Goal: Information Seeking & Learning: Learn about a topic

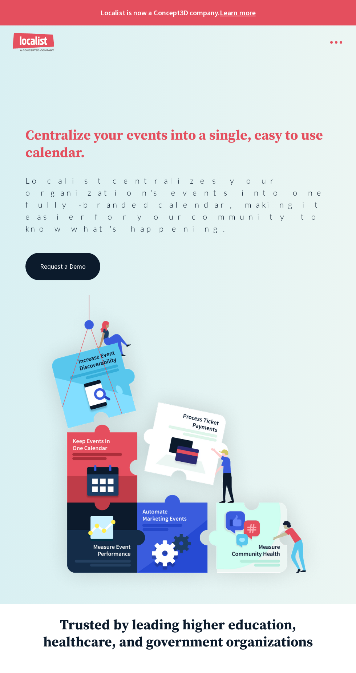
scroll to position [1370, 0]
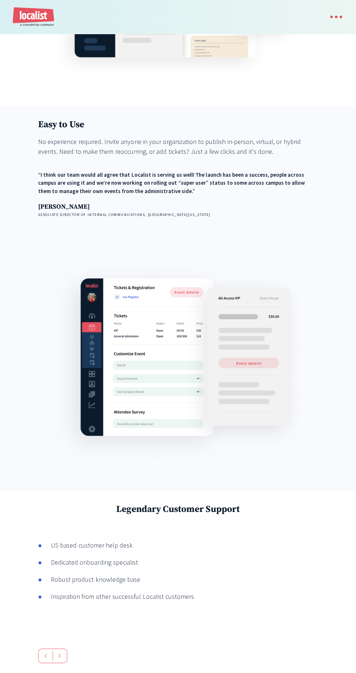
click at [130, 337] on img at bounding box center [178, 363] width 254 height 205
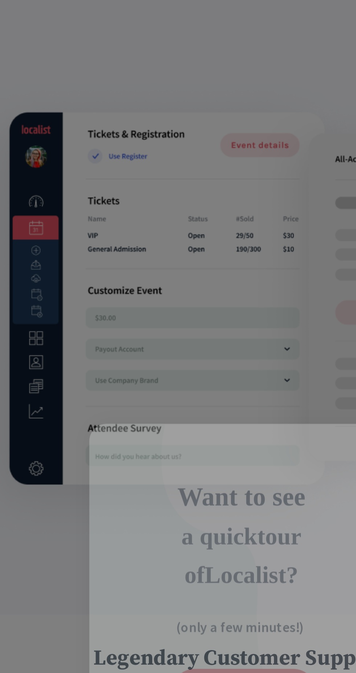
scroll to position [1513, 0]
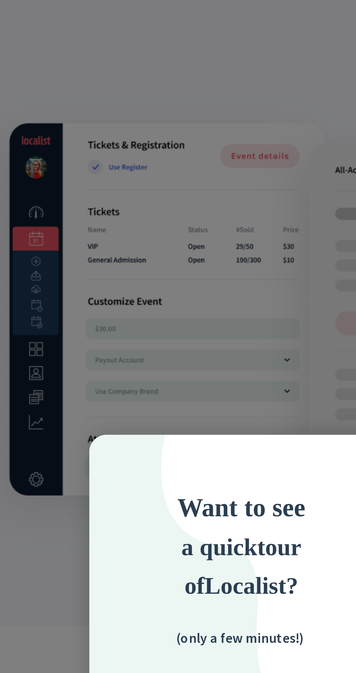
click at [187, 212] on div at bounding box center [178, 336] width 356 height 673
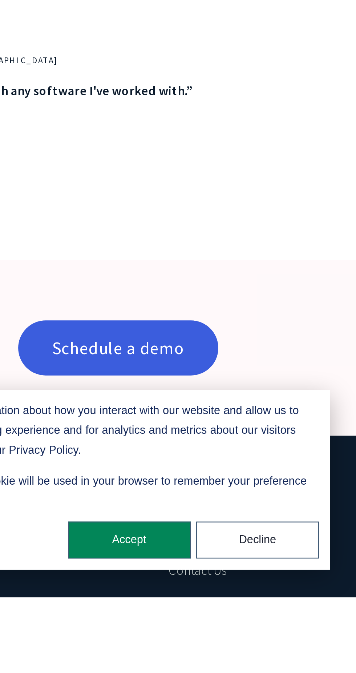
scroll to position [1611, 0]
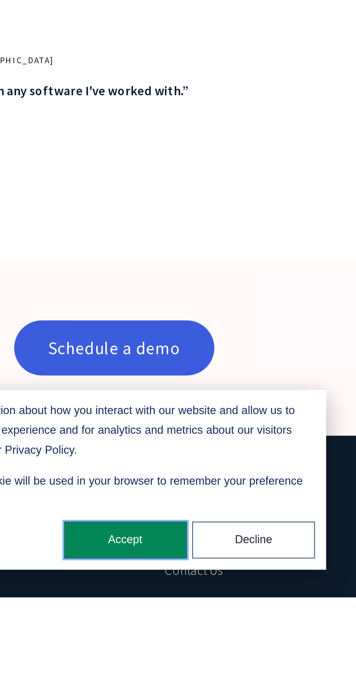
click at [260, 656] on button "Accept" at bounding box center [259, 649] width 52 height 16
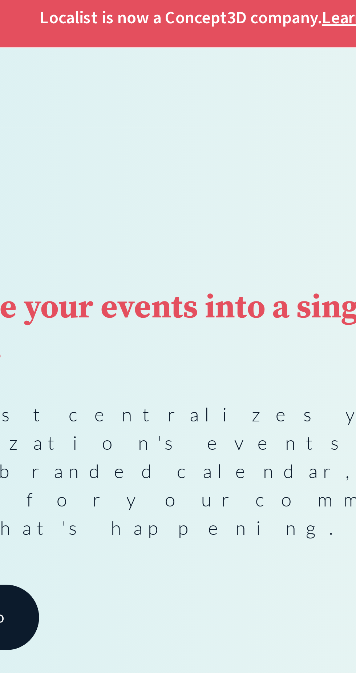
scroll to position [0, 0]
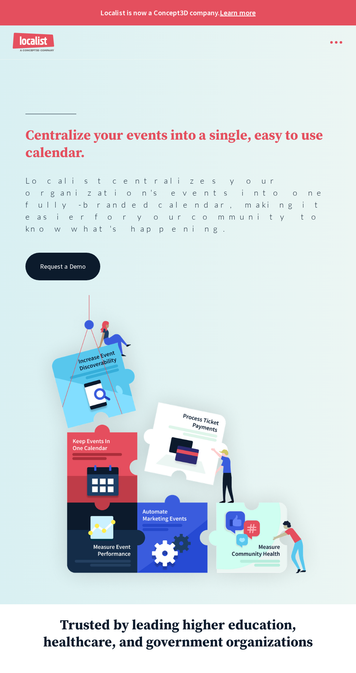
click at [336, 42] on div "menu" at bounding box center [336, 42] width 3 height 3
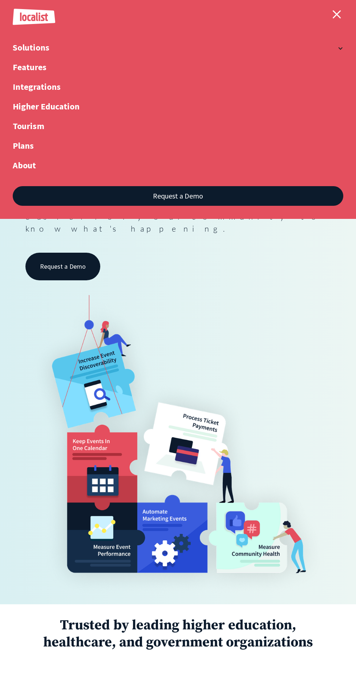
click at [34, 113] on link "Higher Education" at bounding box center [178, 112] width 331 height 20
